Goal: Transaction & Acquisition: Purchase product/service

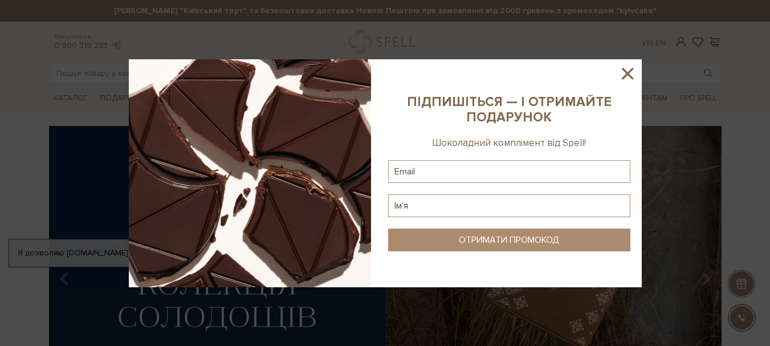
click at [623, 76] on icon at bounding box center [627, 73] width 19 height 19
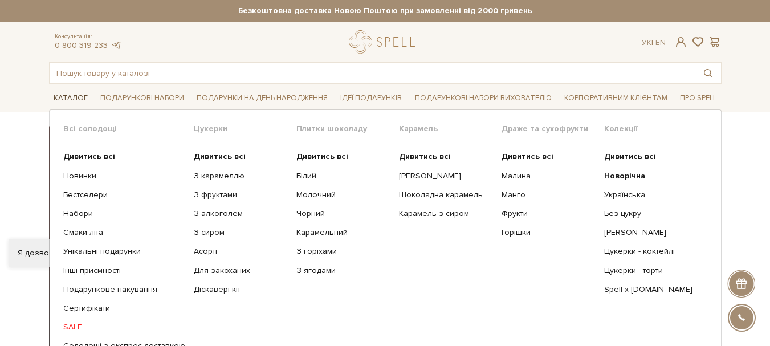
scroll to position [57, 0]
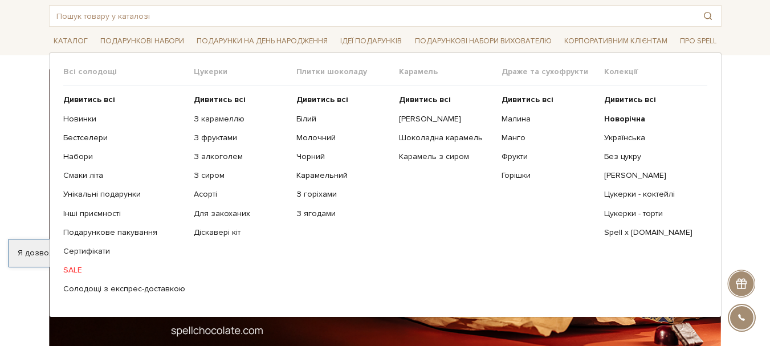
click at [76, 264] on ul "Дивитись всі Новинки Бестселери Набори Смаки літа Інші приємності" at bounding box center [128, 194] width 131 height 217
click at [72, 268] on link "SALE" at bounding box center [124, 270] width 122 height 10
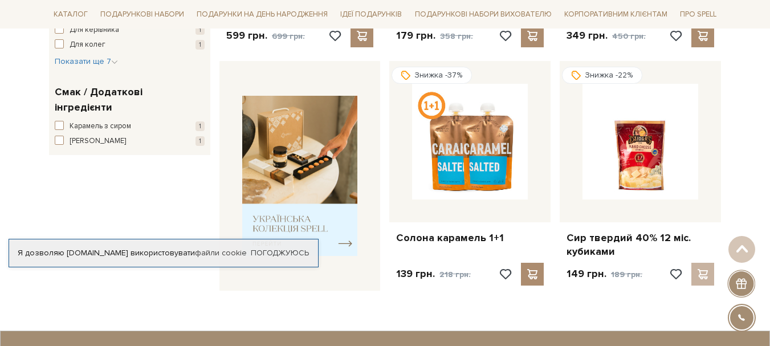
scroll to position [399, 0]
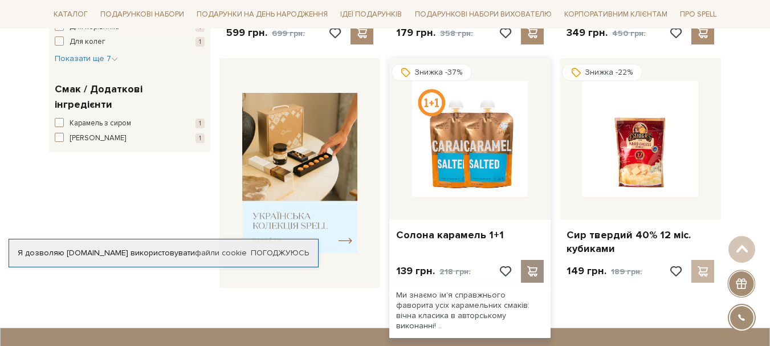
click at [533, 274] on span at bounding box center [532, 271] width 14 height 10
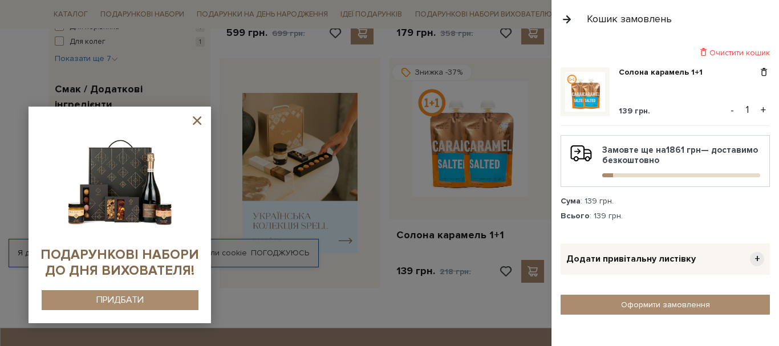
click at [380, 300] on div at bounding box center [389, 173] width 779 height 346
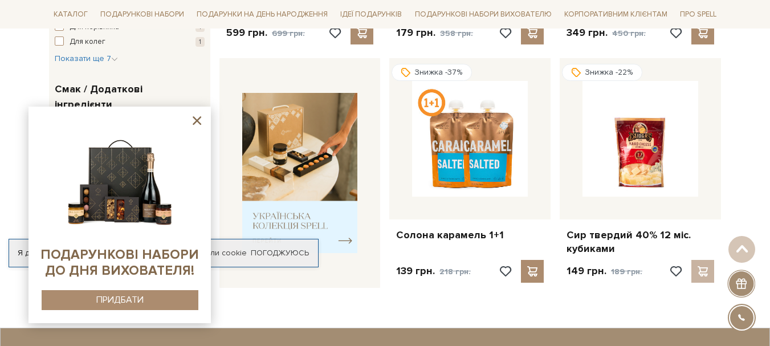
click at [195, 119] on icon at bounding box center [197, 120] width 9 height 9
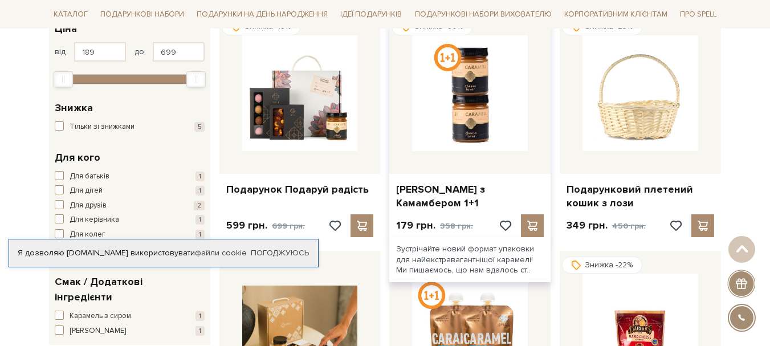
scroll to position [171, 0]
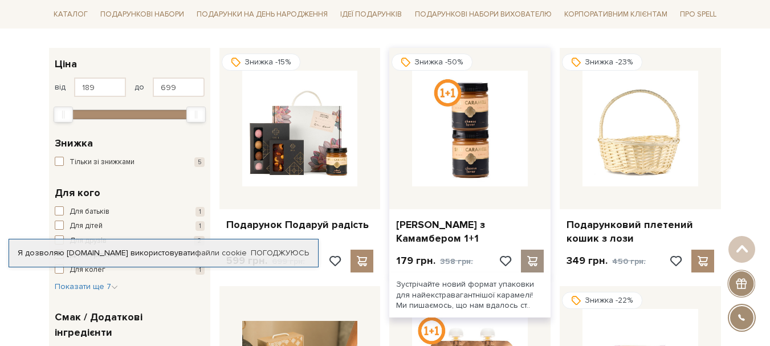
click at [529, 258] on span at bounding box center [532, 261] width 14 height 10
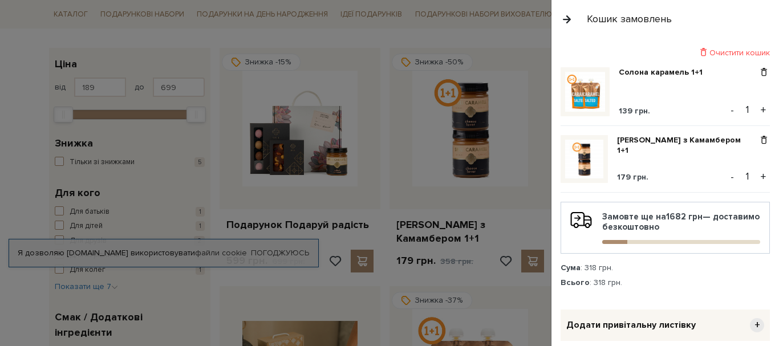
click at [564, 15] on button "button" at bounding box center [566, 19] width 13 height 20
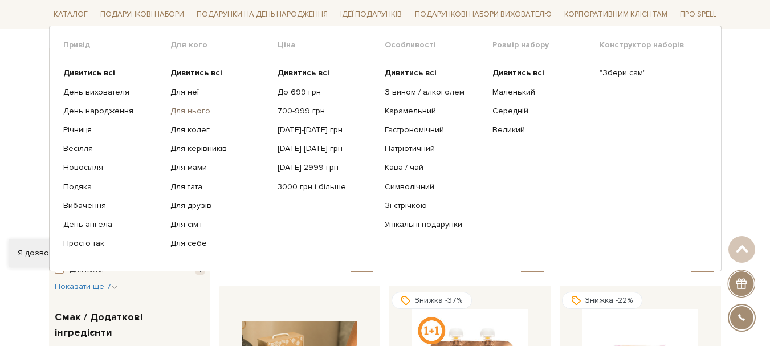
click at [184, 108] on link "Для нього" at bounding box center [219, 111] width 99 height 10
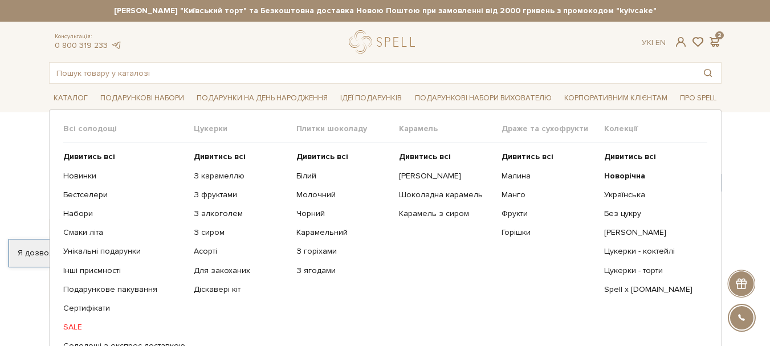
click at [80, 127] on span "Всі солодощі" at bounding box center [128, 129] width 131 height 10
click at [217, 160] on b "Дивитись всі" at bounding box center [220, 157] width 52 height 10
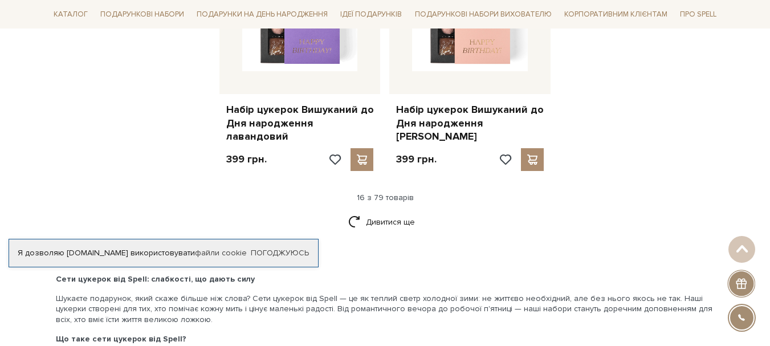
scroll to position [1539, 0]
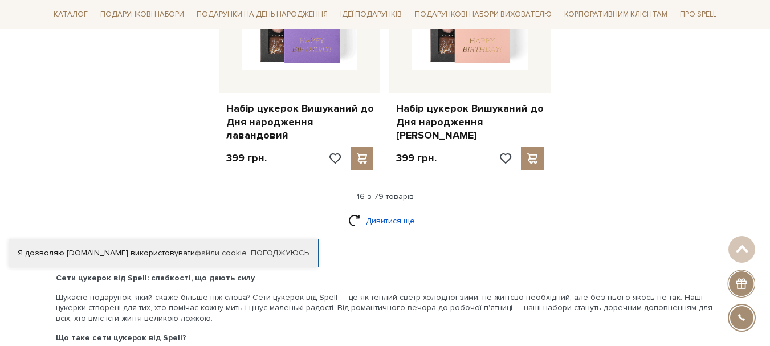
click at [368, 211] on link "Дивитися ще" at bounding box center [385, 221] width 74 height 20
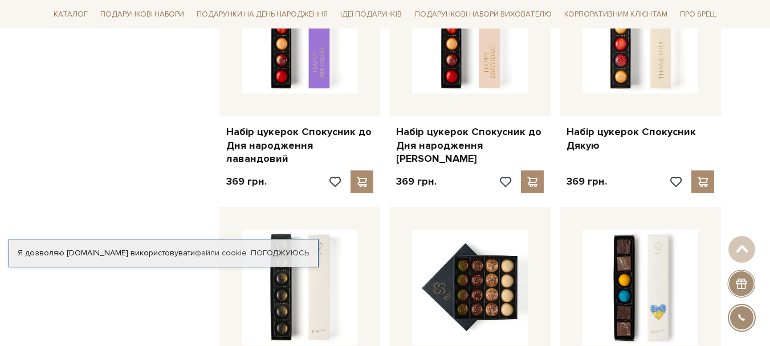
scroll to position [2679, 0]
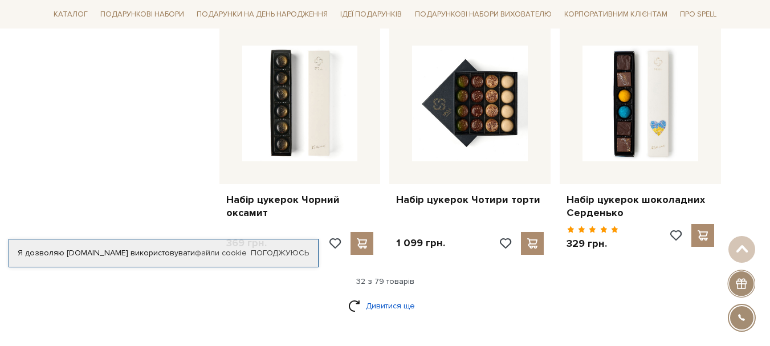
click at [367, 296] on link "Дивитися ще" at bounding box center [385, 306] width 74 height 20
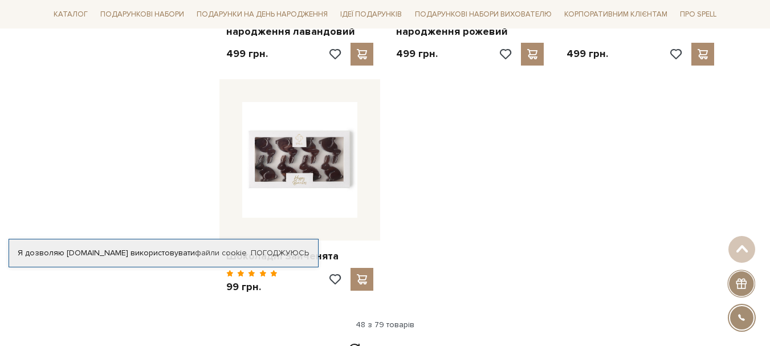
scroll to position [4218, 0]
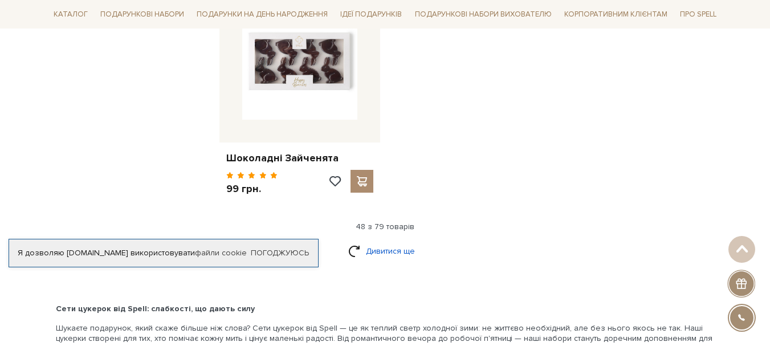
click at [378, 241] on link "Дивитися ще" at bounding box center [385, 251] width 74 height 20
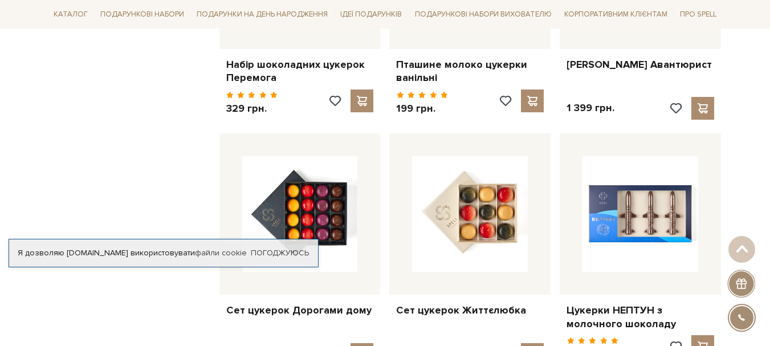
scroll to position [4959, 0]
